Goal: Find contact information: Obtain details needed to contact an individual or organization

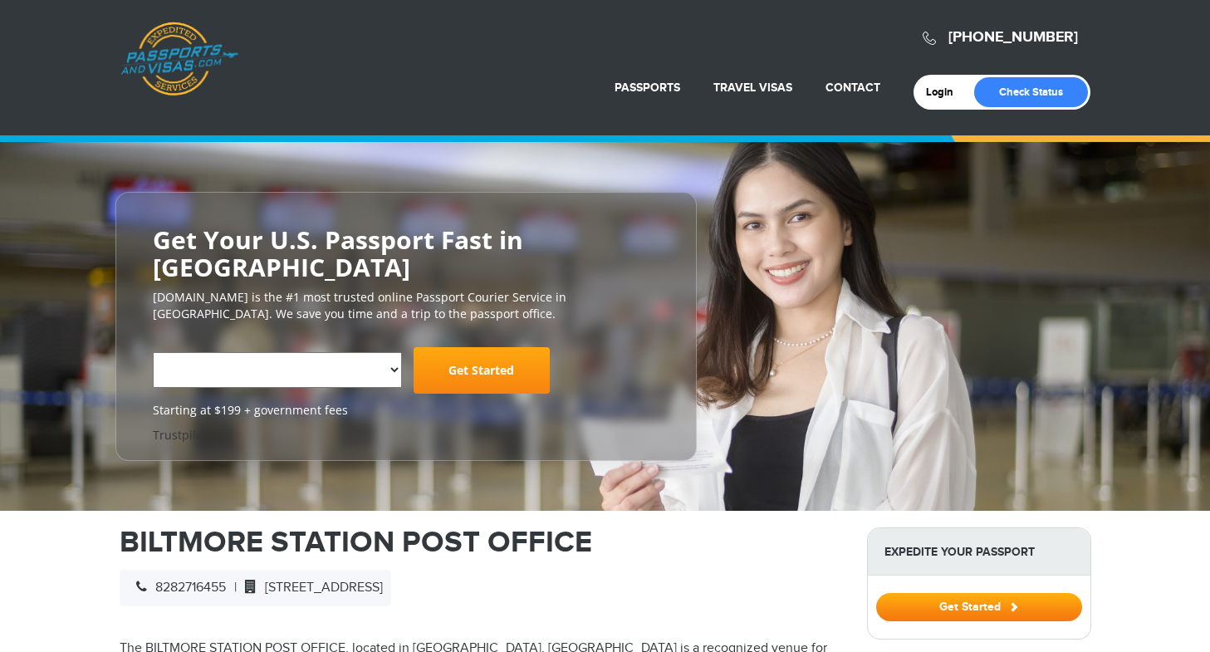
select select "**********"
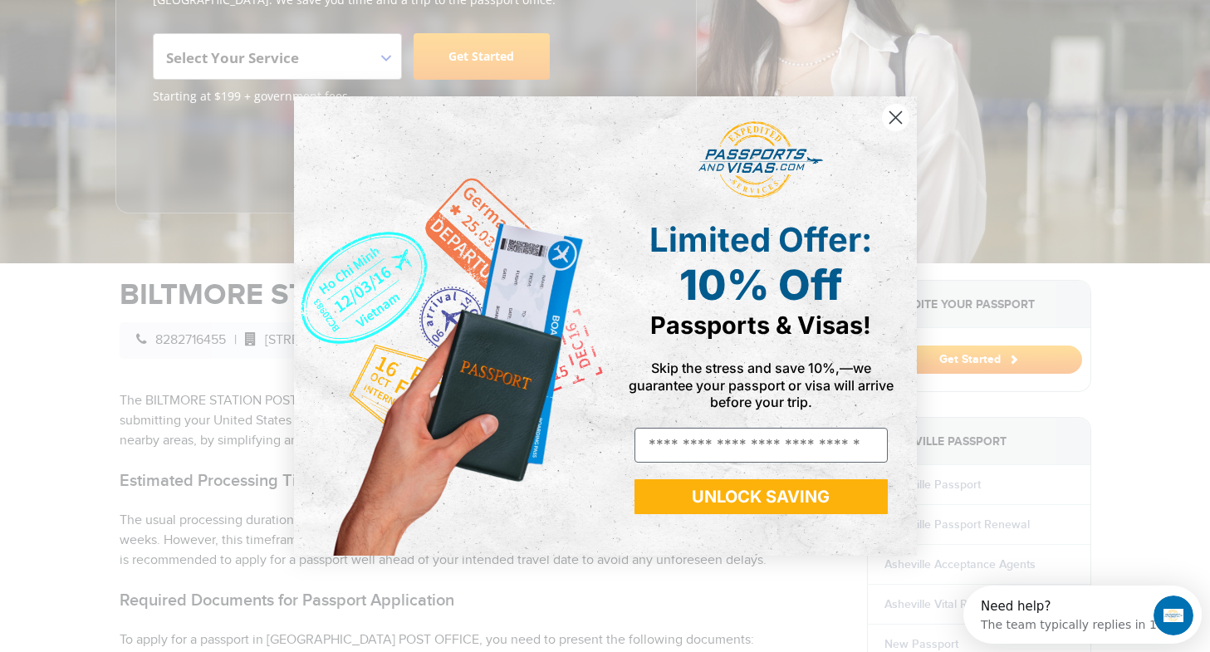
click at [893, 118] on icon "Close dialog" at bounding box center [895, 117] width 12 height 12
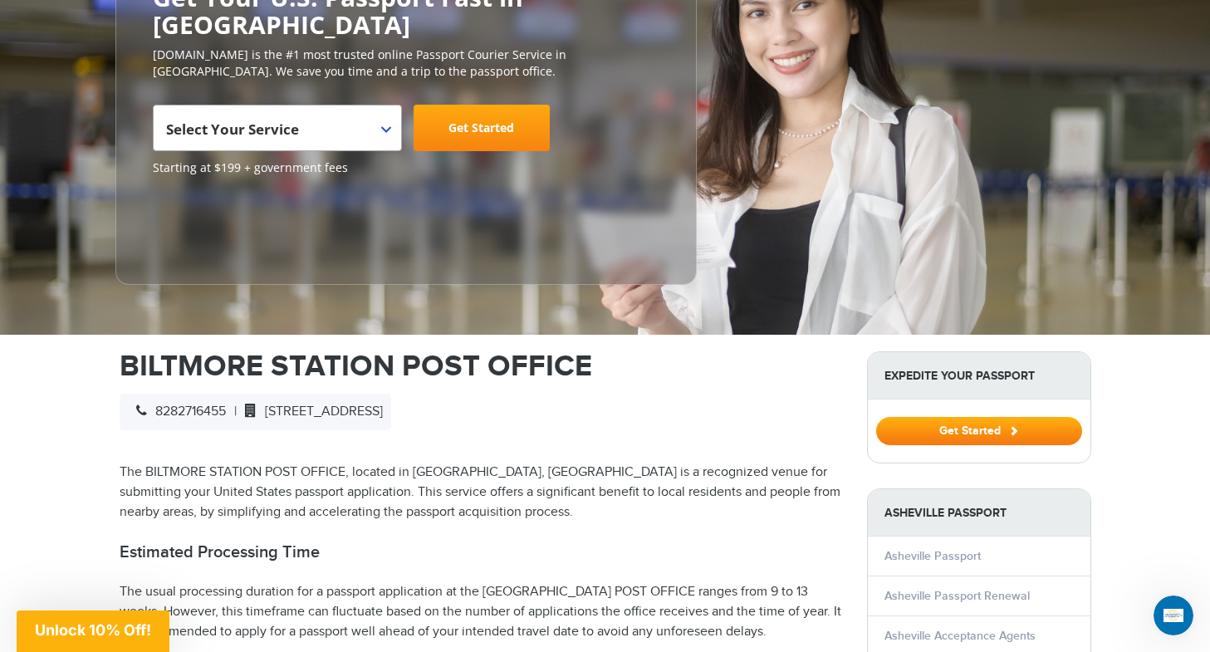
scroll to position [242, 0]
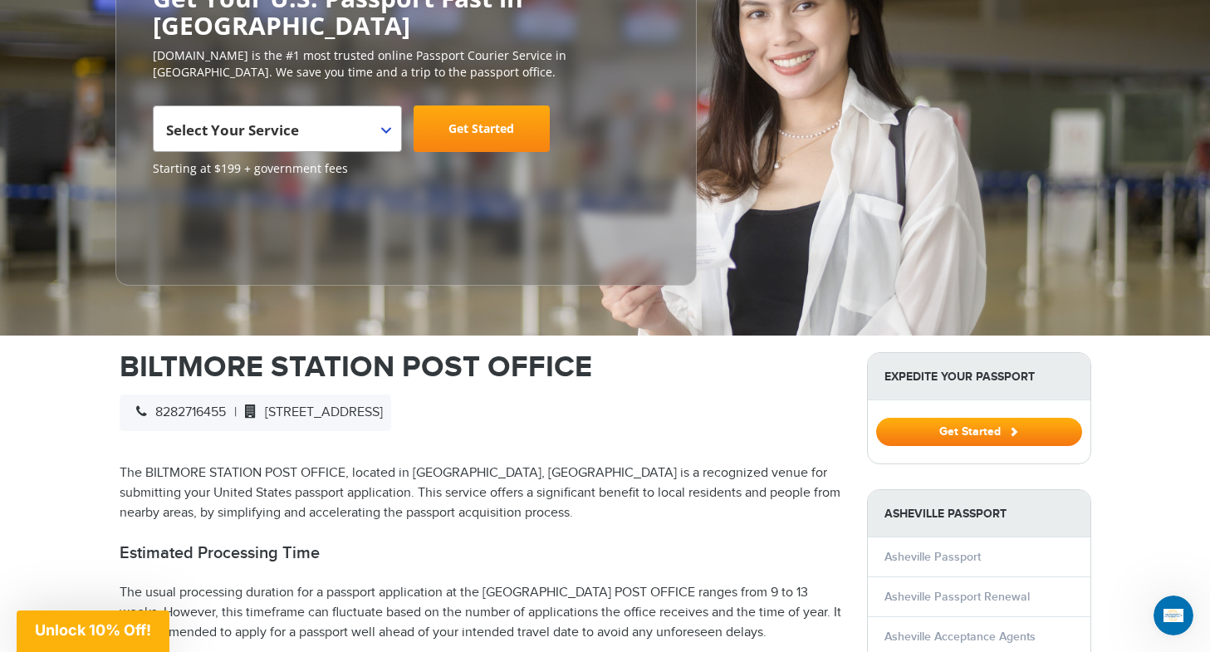
click at [383, 404] on span "[STREET_ADDRESS]" at bounding box center [310, 412] width 146 height 16
drag, startPoint x: 279, startPoint y: 380, endPoint x: 577, endPoint y: 390, distance: 298.2
click at [391, 394] on div "8282716455 | [STREET_ADDRESS]" at bounding box center [256, 412] width 272 height 37
copy span "[STREET_ADDRESS]"
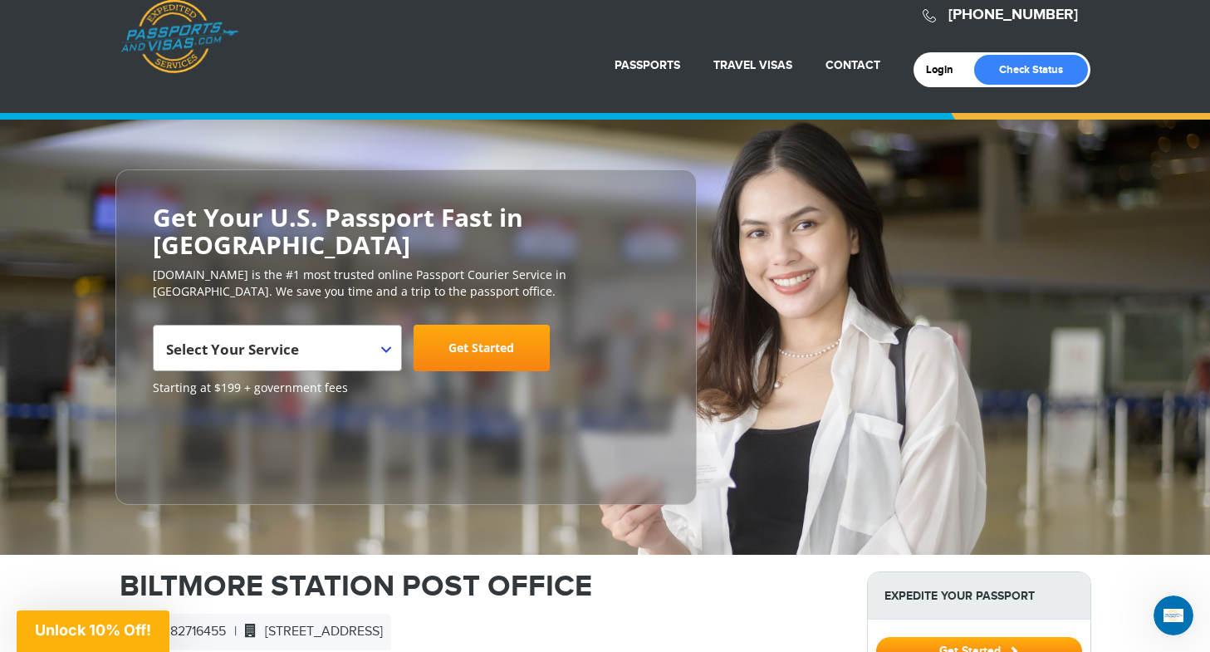
scroll to position [0, 0]
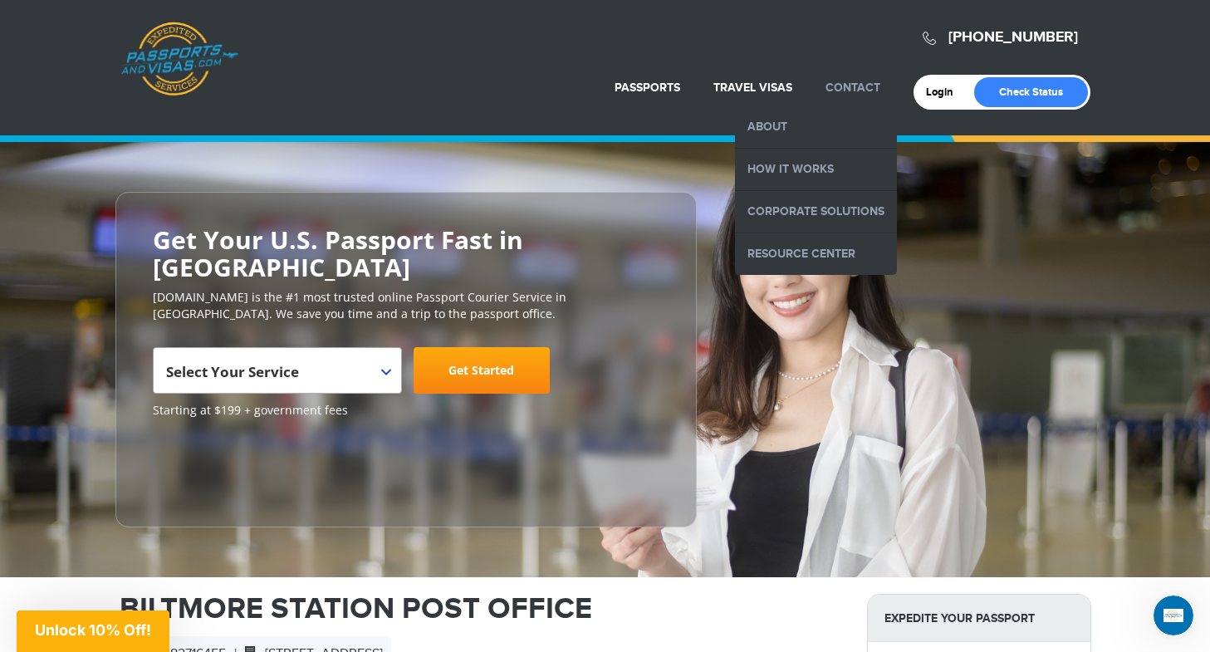
click at [849, 93] on link "Contact" at bounding box center [852, 88] width 55 height 14
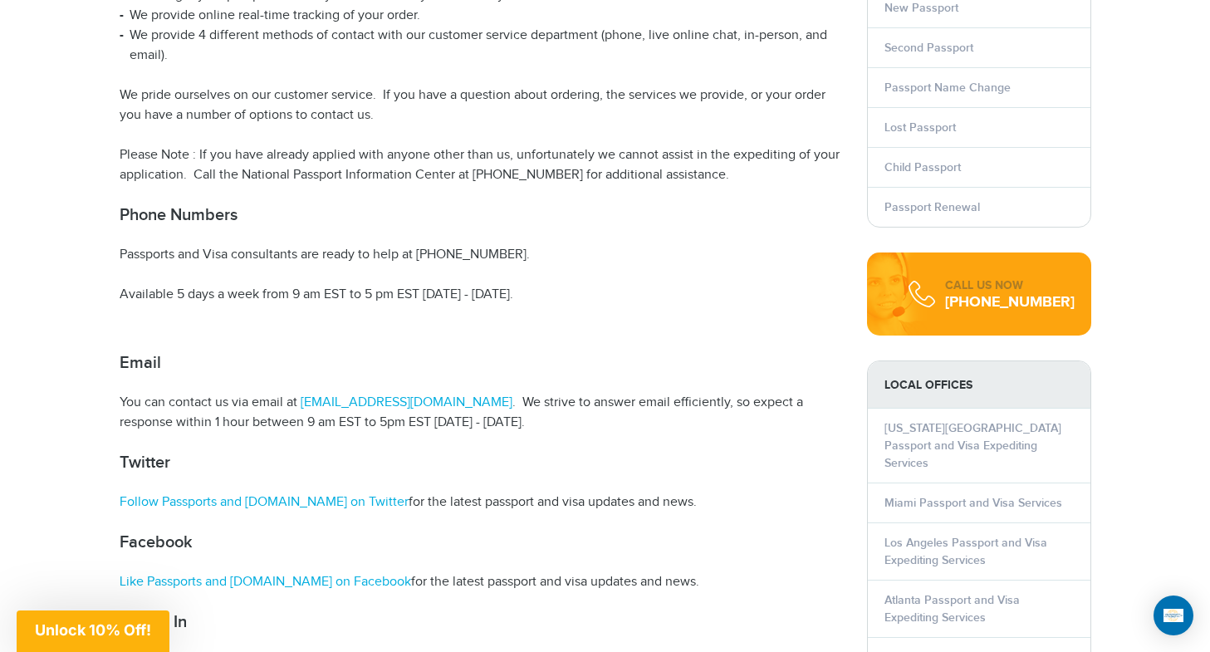
scroll to position [416, 0]
